Goal: Information Seeking & Learning: Learn about a topic

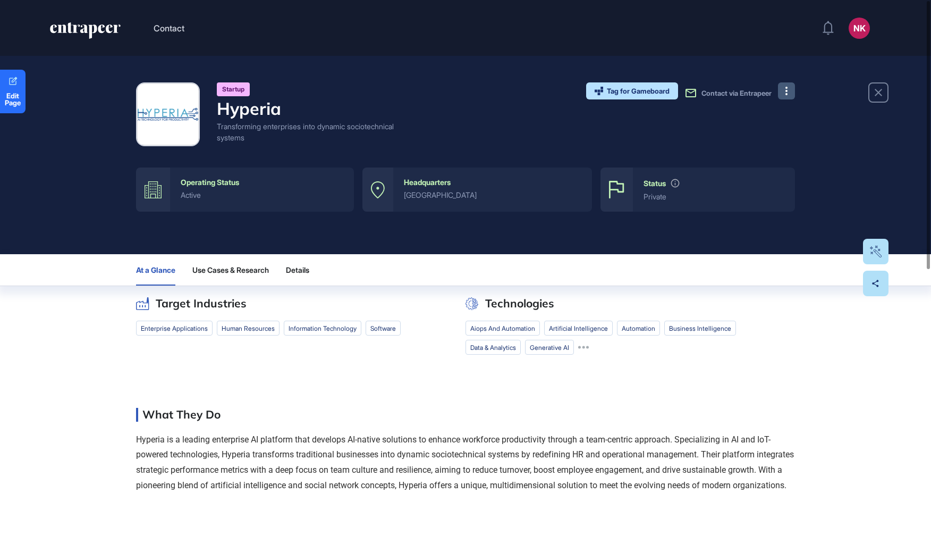
click at [789, 95] on button at bounding box center [786, 90] width 17 height 17
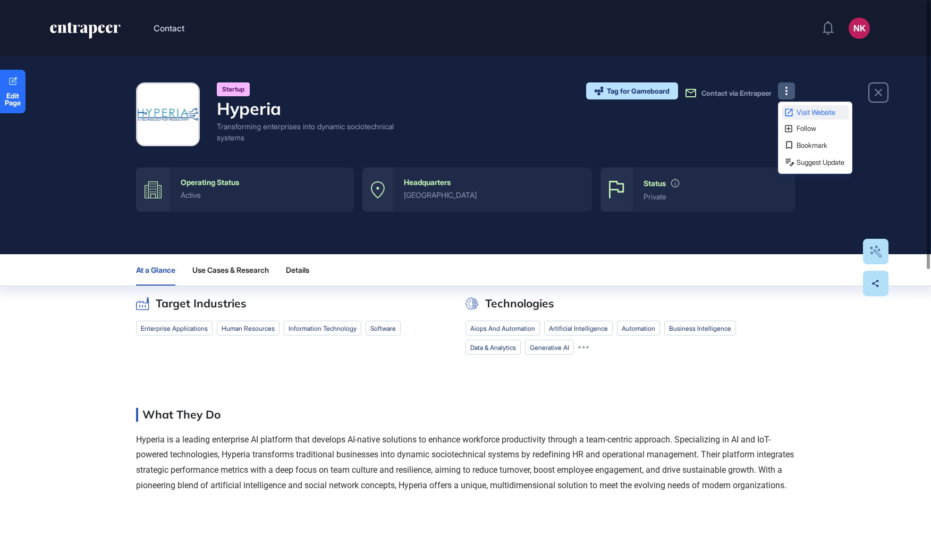
click at [806, 113] on span "Visit Website" at bounding box center [822, 112] width 50 height 7
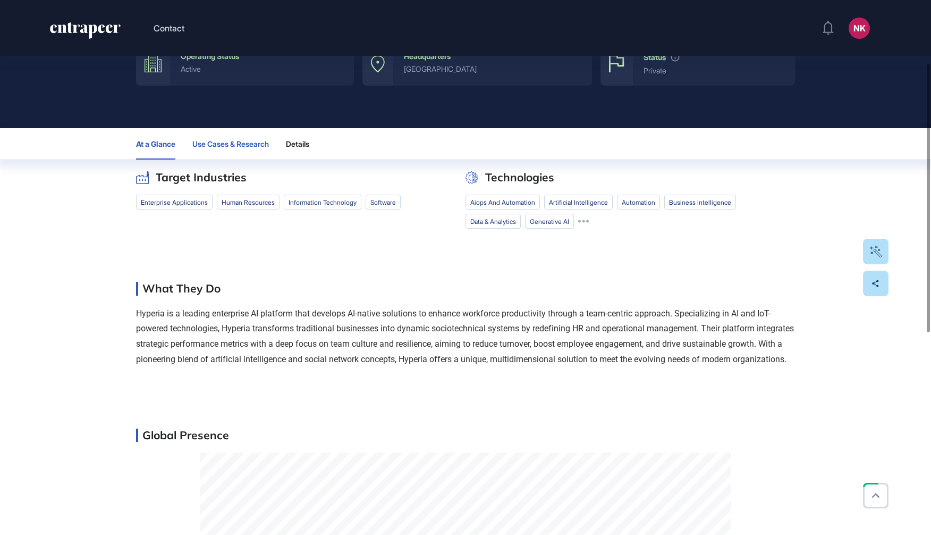
click at [248, 140] on span "Use Cases & Research" at bounding box center [230, 144] width 77 height 9
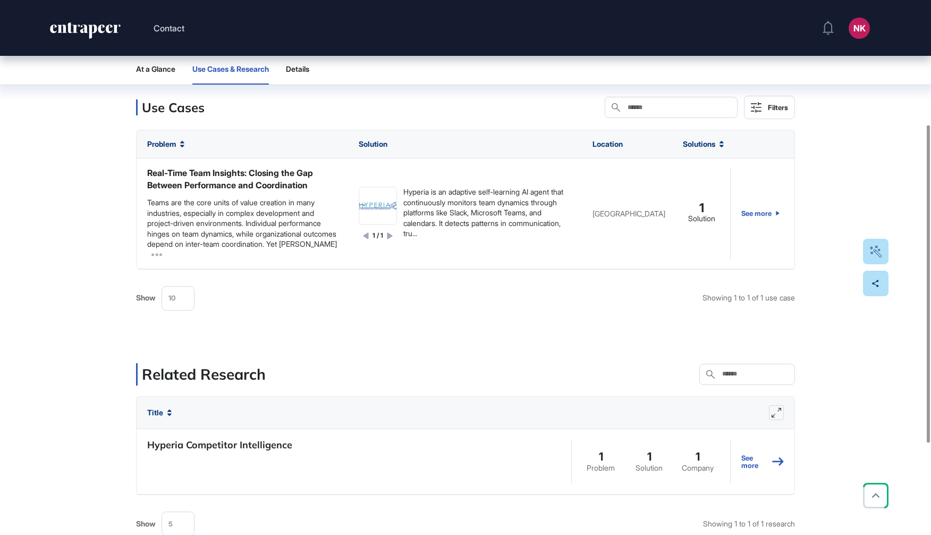
scroll to position [209, 0]
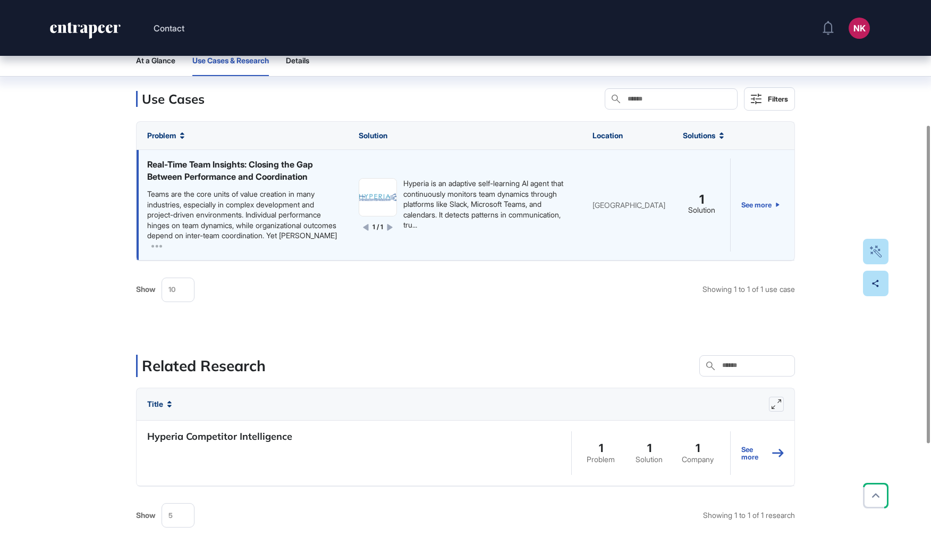
click at [330, 224] on div "Teams are the core units of value creation in many industries, especially in co…" at bounding box center [242, 215] width 190 height 52
click at [160, 248] on icon at bounding box center [157, 246] width 11 height 11
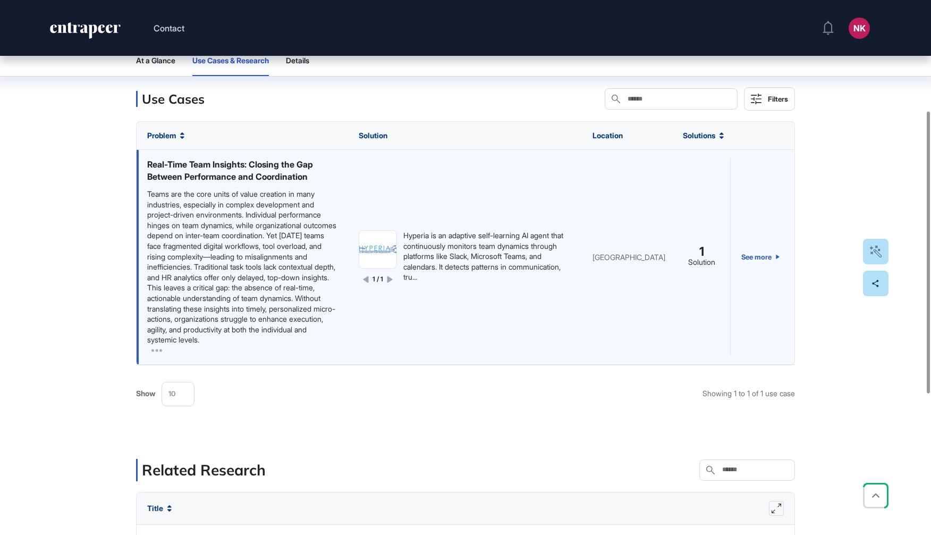
click at [475, 282] on div "Hyperia is an adaptive self-learning AI agent that continuously monitors team d…" at bounding box center [487, 256] width 168 height 52
click at [471, 282] on div "Hyperia is an adaptive self-learning AI agent that continuously monitors team d…" at bounding box center [487, 256] width 168 height 52
click at [466, 282] on div "Hyperia is an adaptive self-learning AI agent that continuously monitors team d…" at bounding box center [487, 256] width 168 height 52
click at [769, 260] on link "See more" at bounding box center [761, 256] width 38 height 197
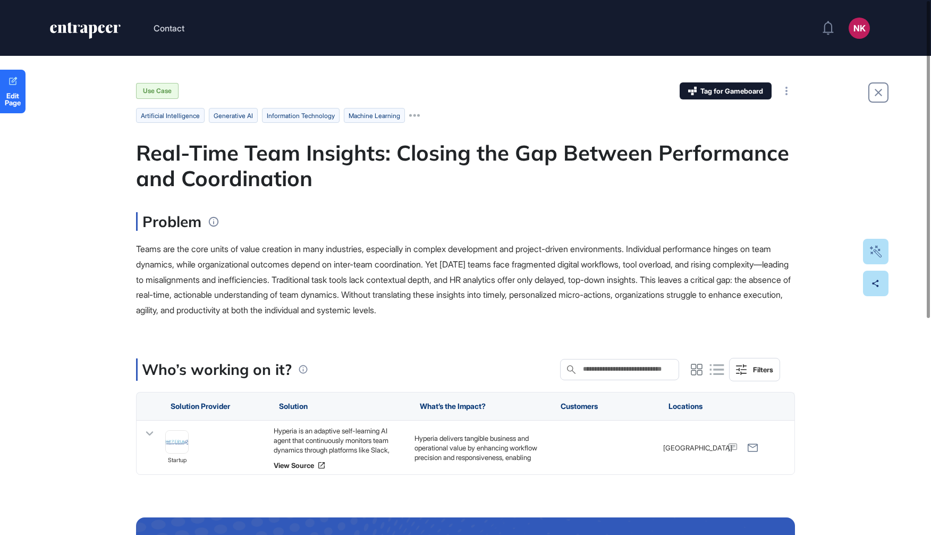
drag, startPoint x: 134, startPoint y: 156, endPoint x: 593, endPoint y: 315, distance: 485.0
click at [593, 315] on div "Edit Page Use Case Tag for Gameboard Build Partner Invest Acquire artificial in…" at bounding box center [465, 463] width 931 height 815
copy main "Real-Time Team Insights: Closing the Gap Between Performance and Coordination P…"
click at [330, 440] on div "Hyperia is an adaptive self-learning AI agent that continuously monitors team d…" at bounding box center [339, 440] width 130 height 29
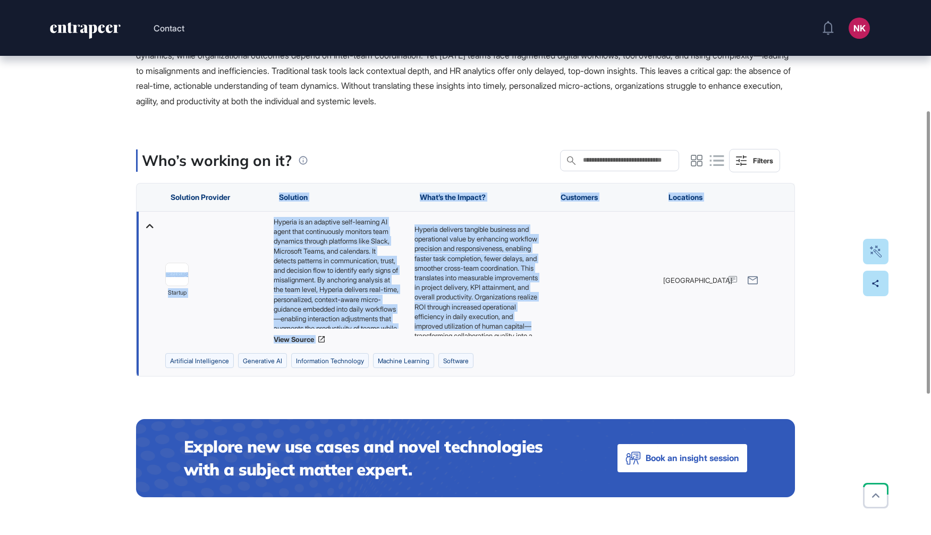
drag, startPoint x: 279, startPoint y: 194, endPoint x: 522, endPoint y: 341, distance: 284.3
click at [522, 341] on div "Solution Provider Solution What’s the Impact? Customers Locations startup Hyper…" at bounding box center [465, 280] width 659 height 194
copy div "Solution What’s the Impact? Customers Locations startup Hyperia is an adaptive …"
